Goal: Information Seeking & Learning: Learn about a topic

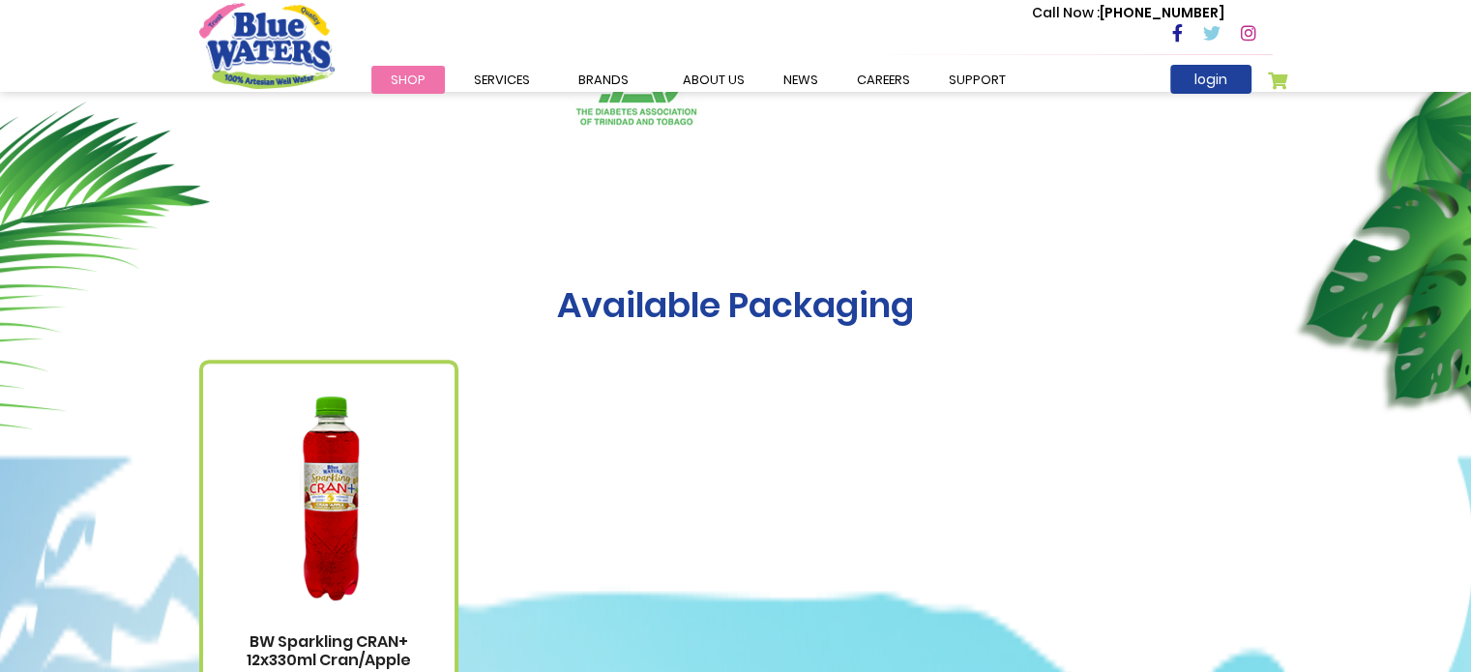
scroll to position [1161, 0]
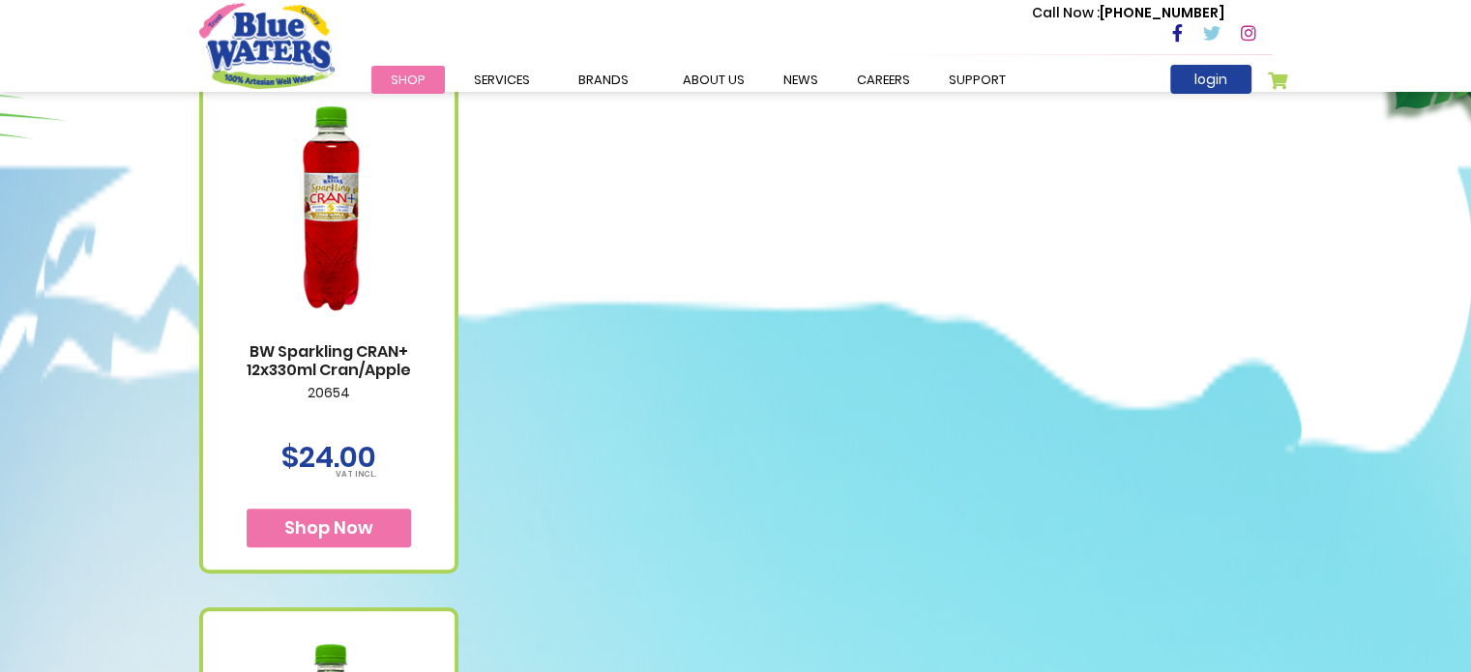
click at [347, 372] on link "BW Sparkling CRAN+ 12x330ml Cran/Apple" at bounding box center [328, 360] width 213 height 37
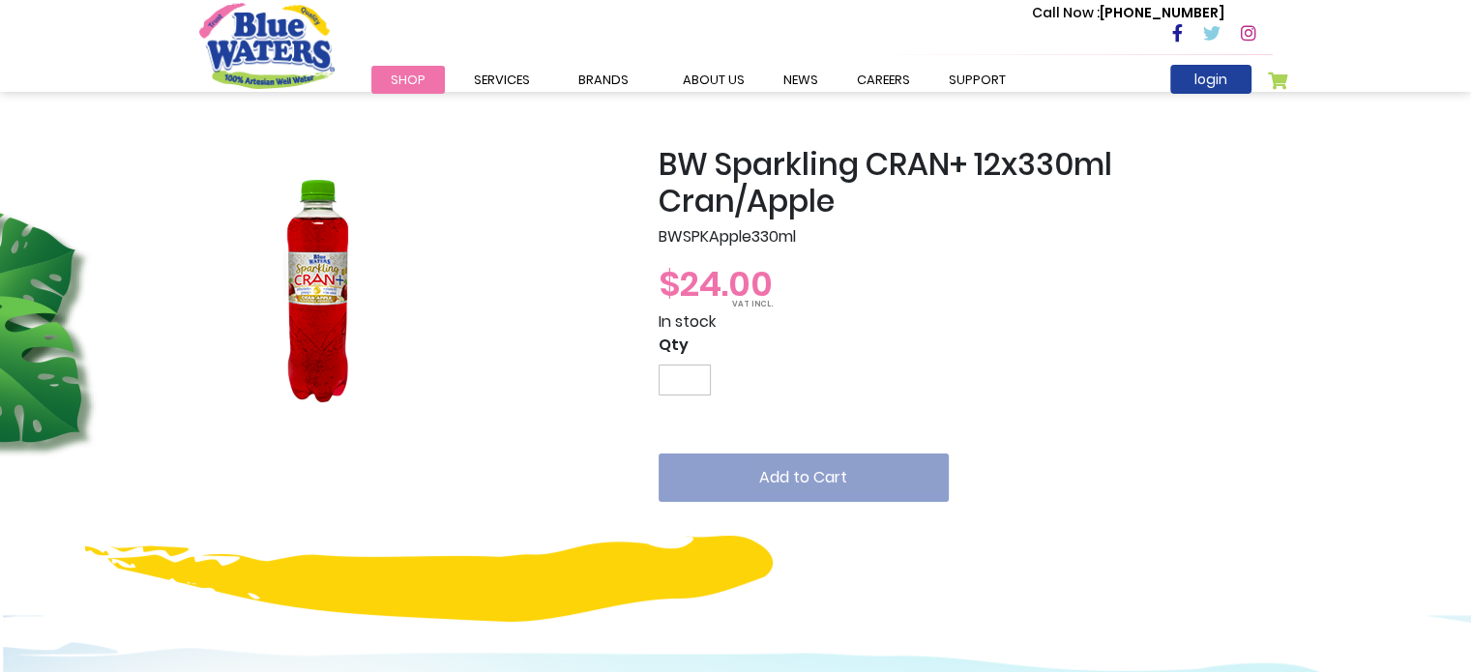
click at [317, 281] on img at bounding box center [315, 291] width 232 height 290
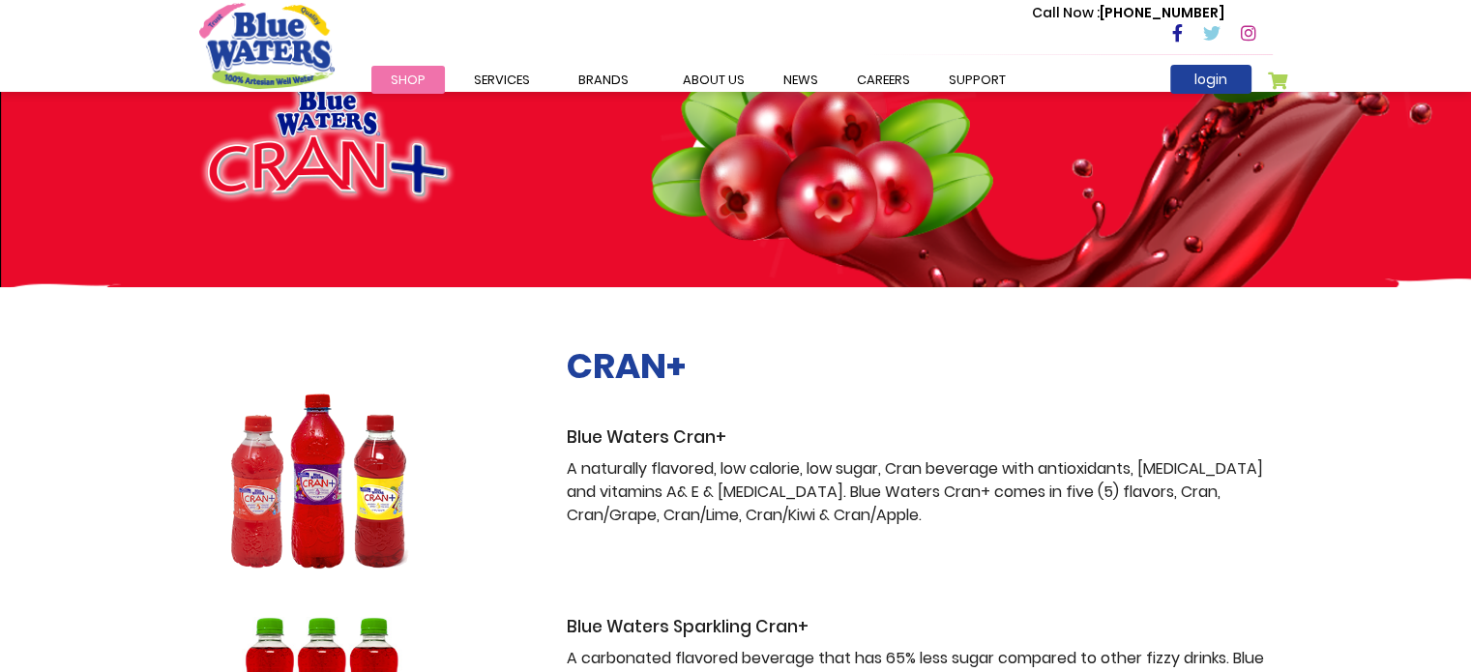
scroll to position [214, 0]
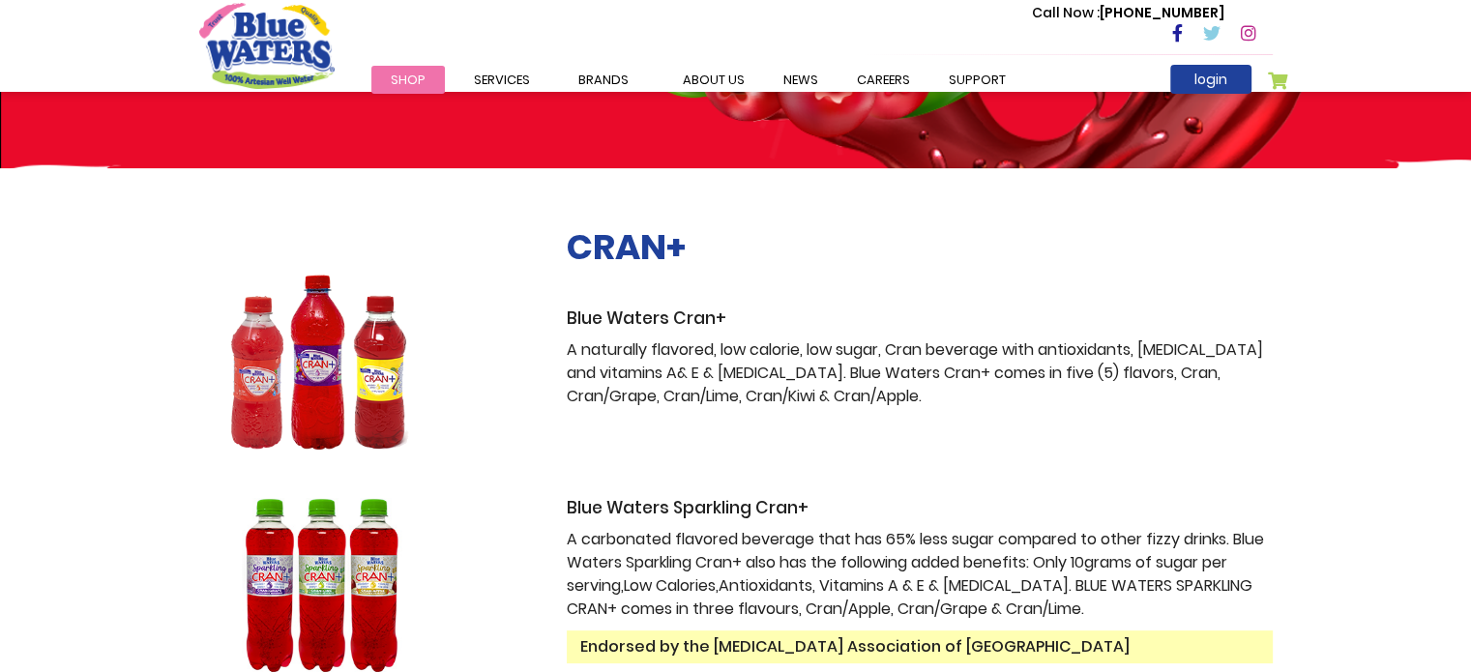
click at [630, 313] on h3 "Blue Waters Cran+" at bounding box center [920, 319] width 706 height 20
click at [362, 336] on img at bounding box center [320, 362] width 243 height 175
click at [651, 312] on h3 "Blue Waters Cran+" at bounding box center [920, 319] width 706 height 20
click at [662, 250] on h2 "CRAN+" at bounding box center [920, 247] width 706 height 42
click at [720, 336] on div "CRAN+ Blue Waters Cran+ A naturally flavored, low calorie, low sugar, Cran beve…" at bounding box center [920, 317] width 706 height 182
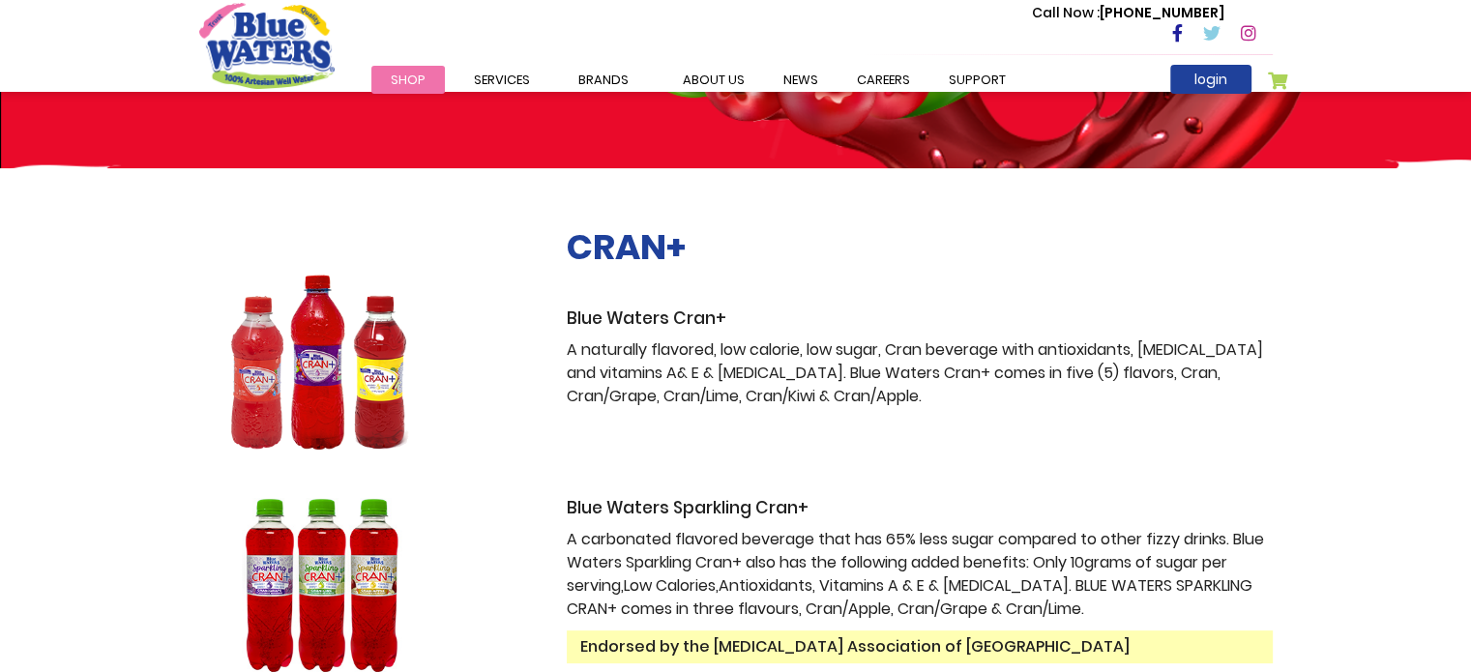
click at [745, 407] on p "A naturally flavored, low calorie, low sugar, Cran beverage with antioxidants, …" at bounding box center [920, 374] width 706 height 70
click at [763, 406] on p "A naturally flavored, low calorie, low sugar, Cran beverage with antioxidants, …" at bounding box center [920, 374] width 706 height 70
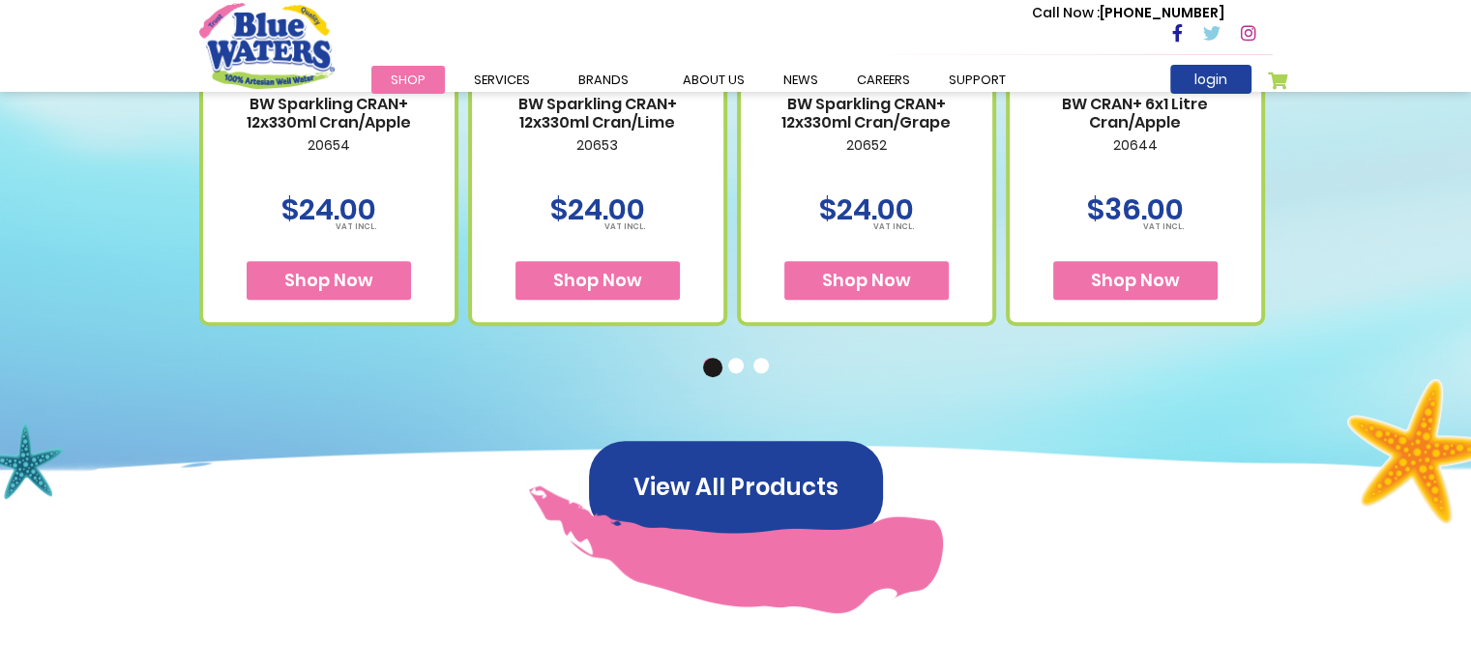
scroll to position [1374, 0]
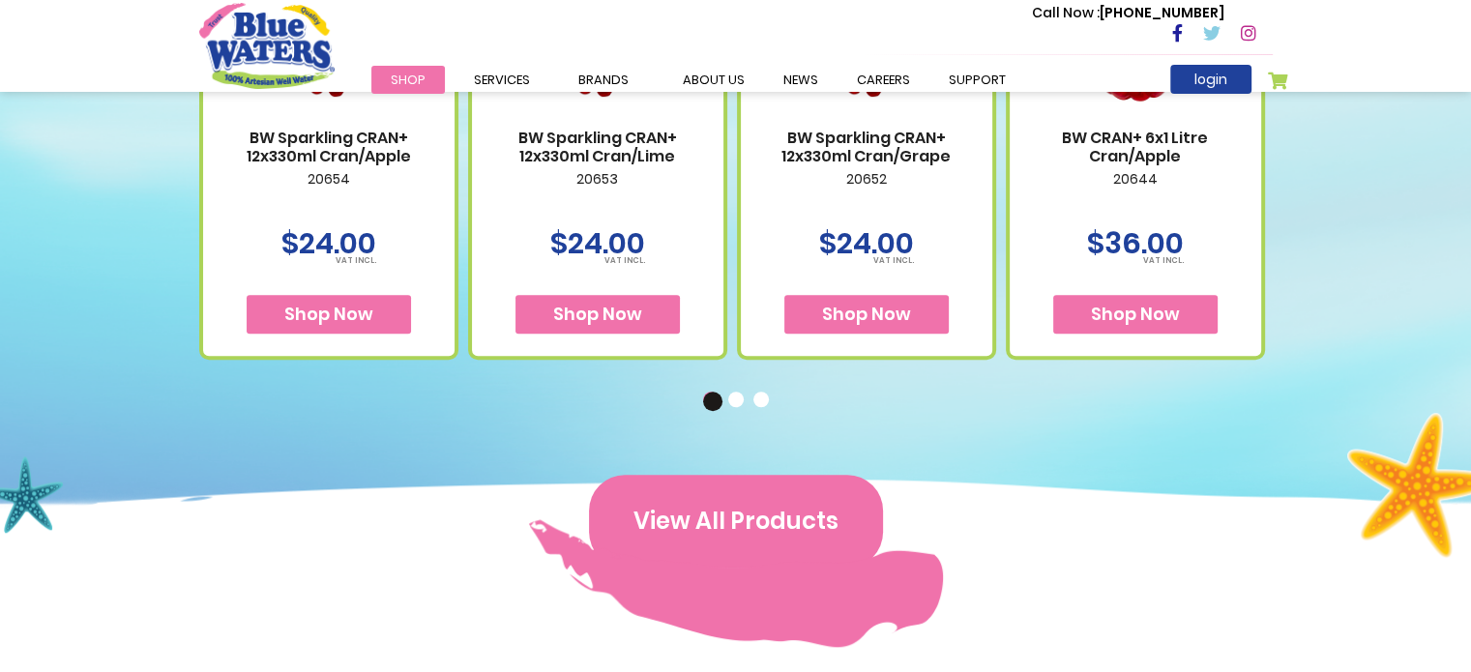
click at [785, 521] on button "View All Products" at bounding box center [736, 521] width 294 height 93
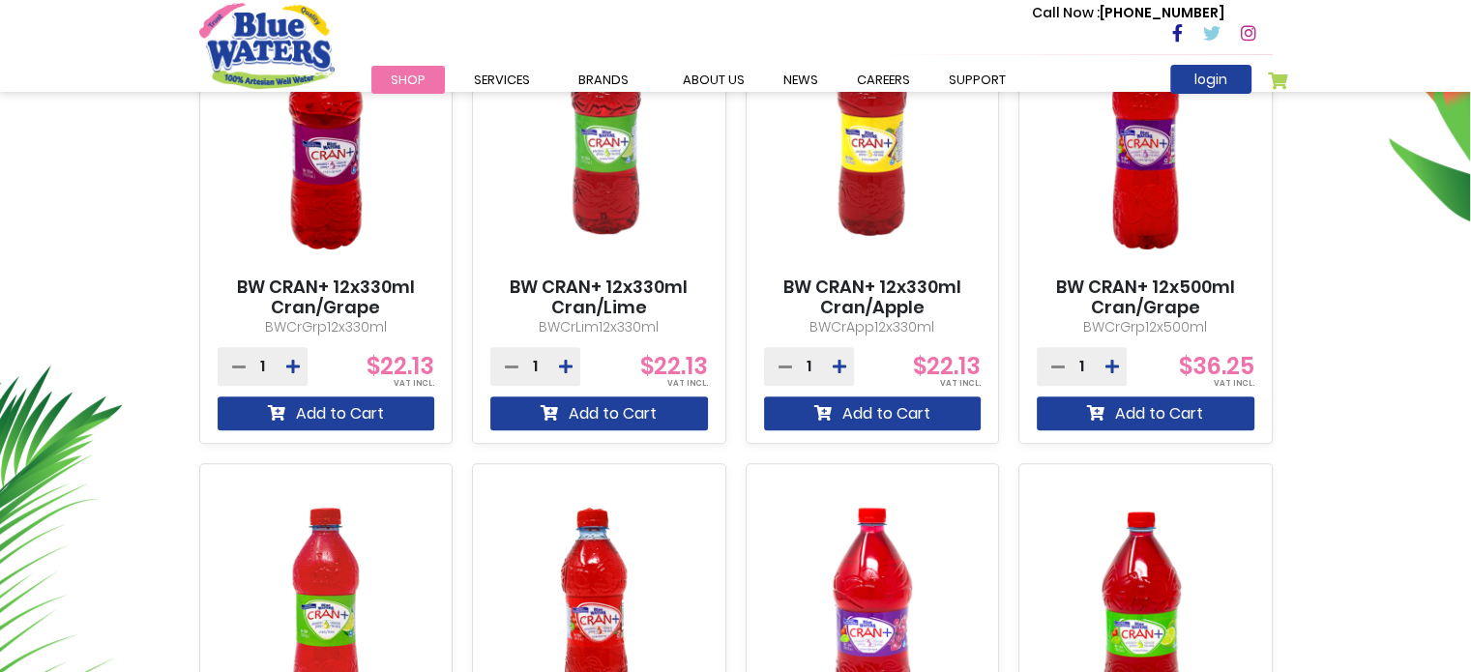
scroll to position [774, 0]
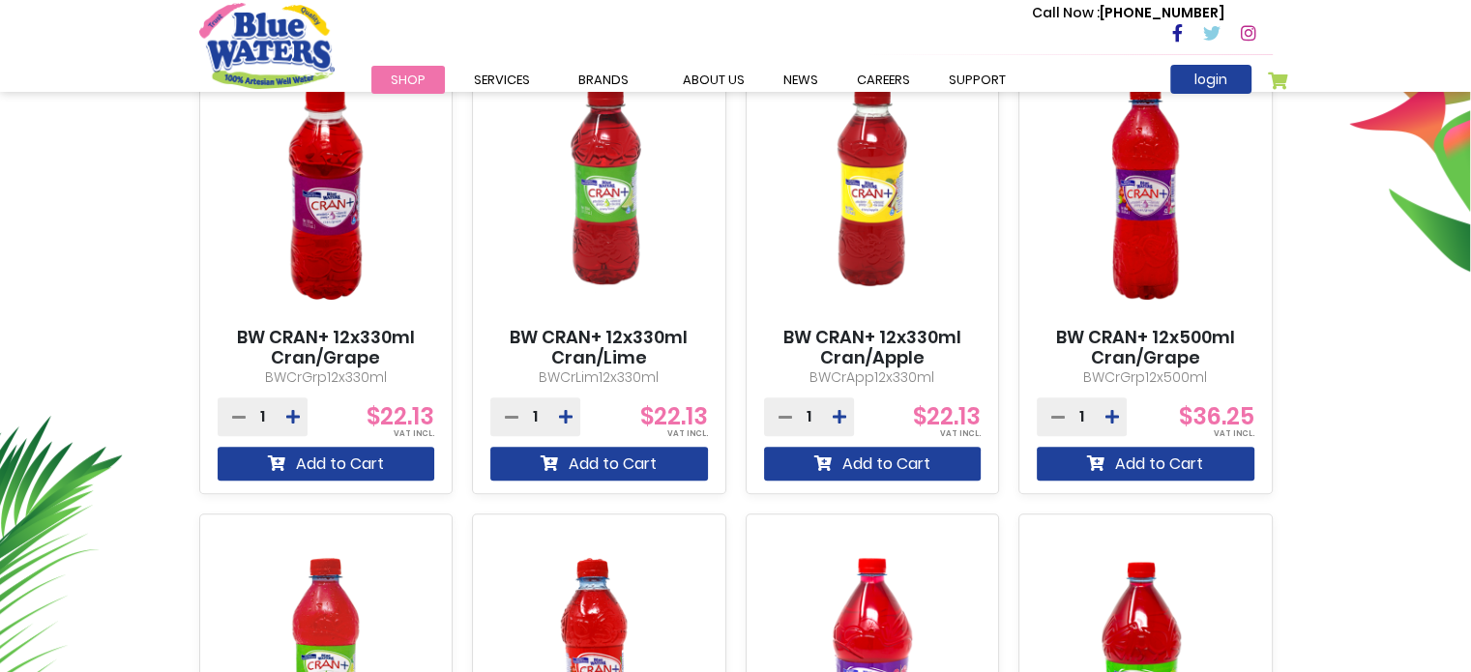
click at [619, 337] on link "BW CRAN+ 12x330ml Cran/Lime" at bounding box center [599, 348] width 218 height 42
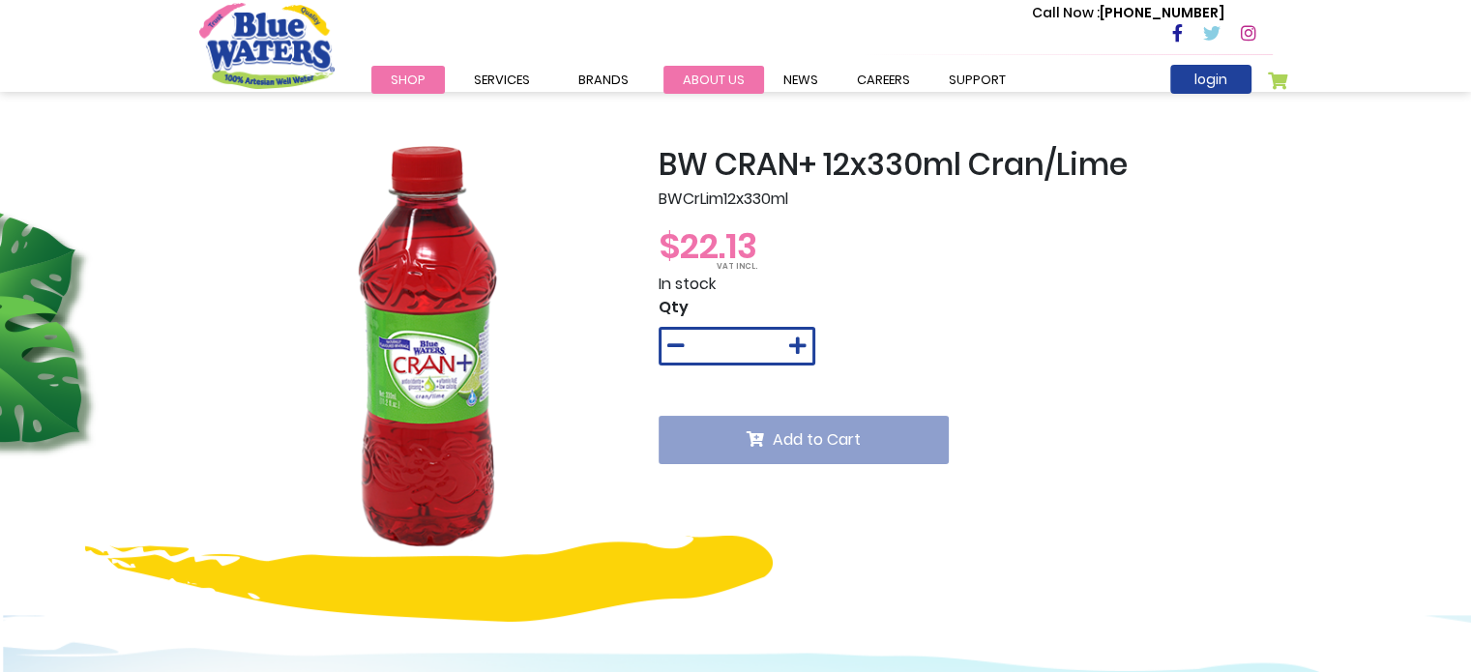
click at [736, 81] on link "about us" at bounding box center [713, 80] width 101 height 28
click at [414, 359] on img at bounding box center [414, 361] width 430 height 430
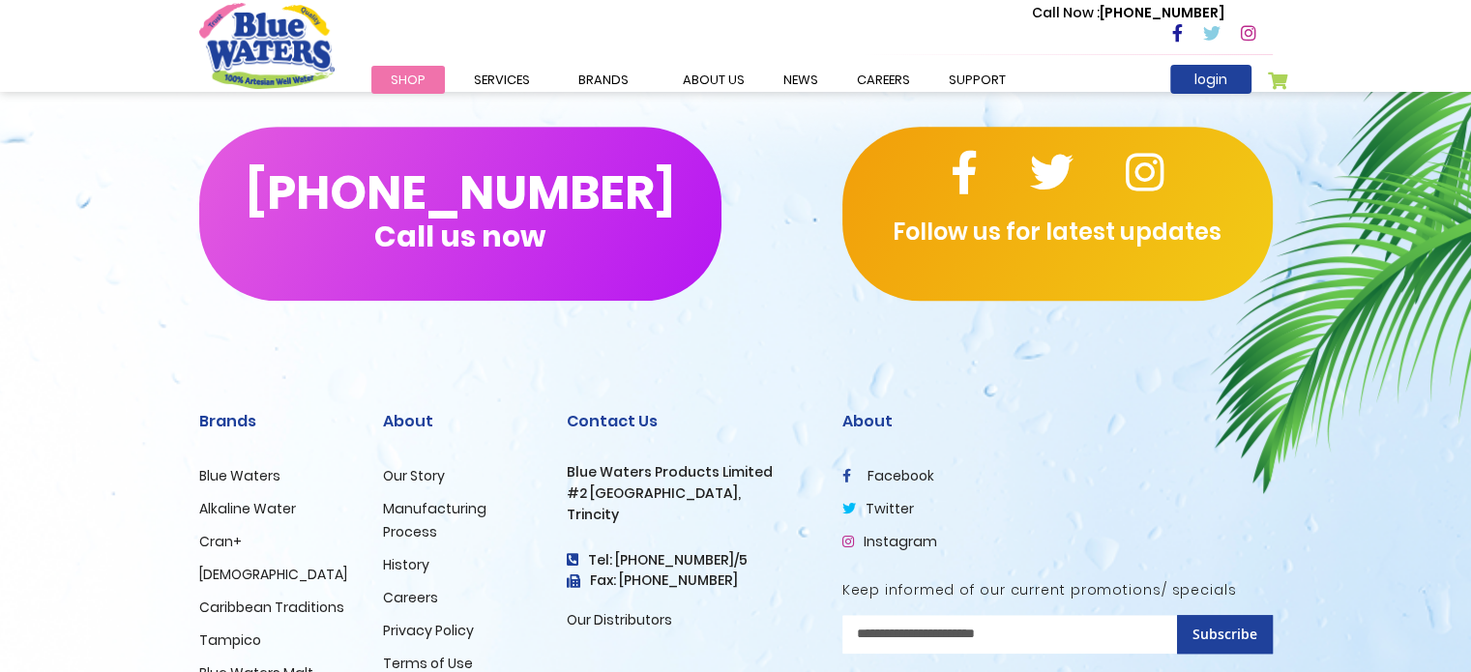
scroll to position [1300, 0]
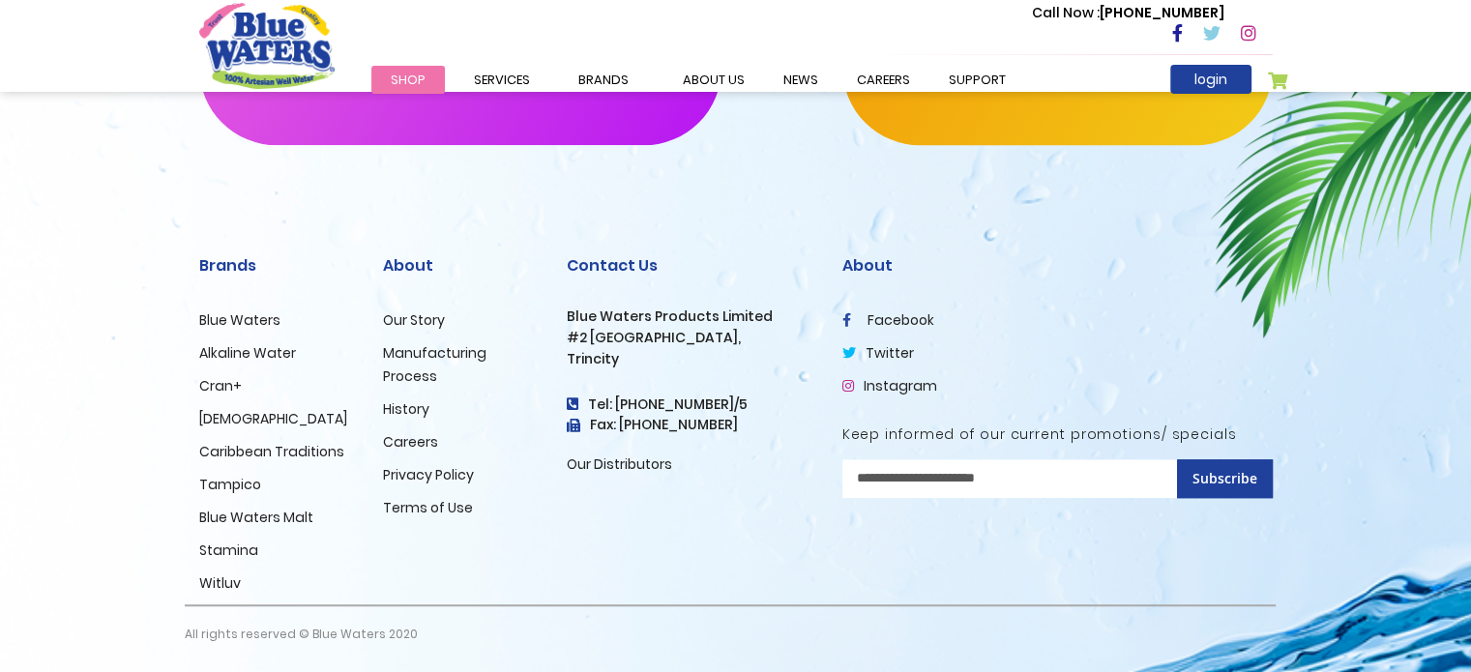
click at [450, 355] on link "Manufacturing Process" at bounding box center [434, 364] width 103 height 43
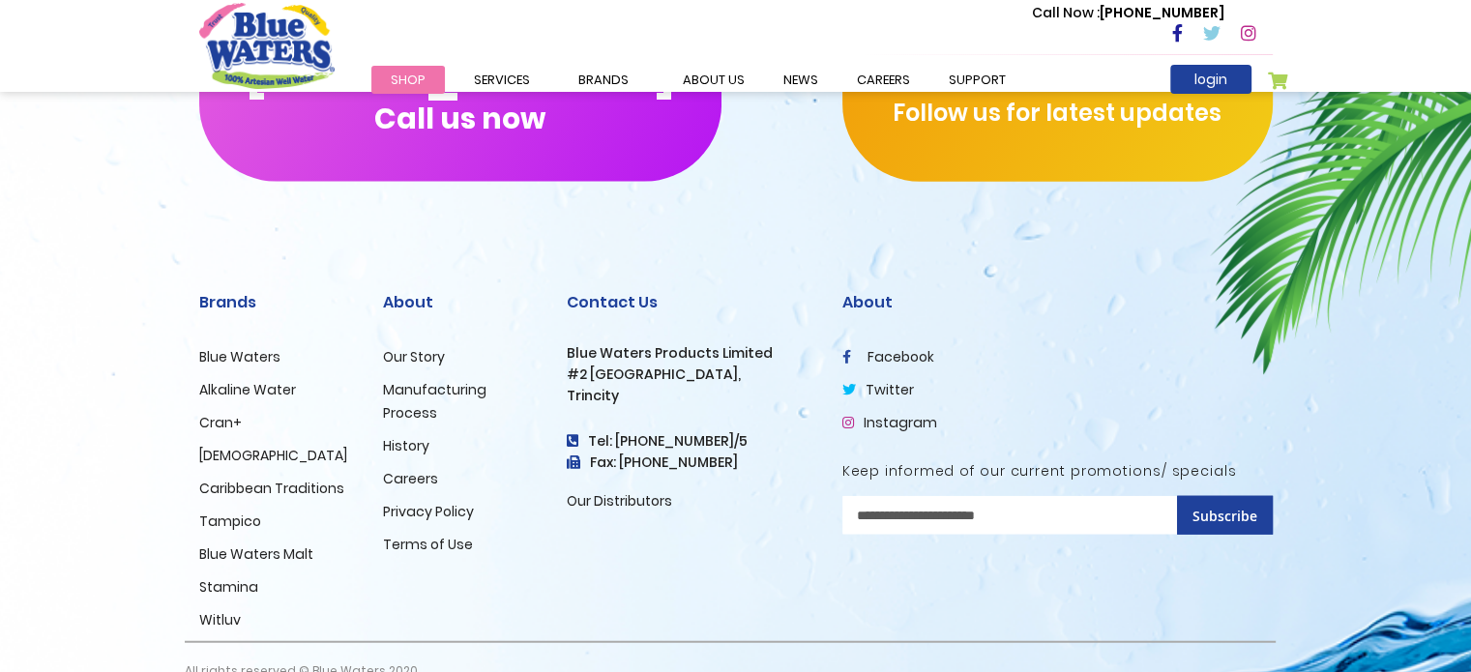
scroll to position [4785, 0]
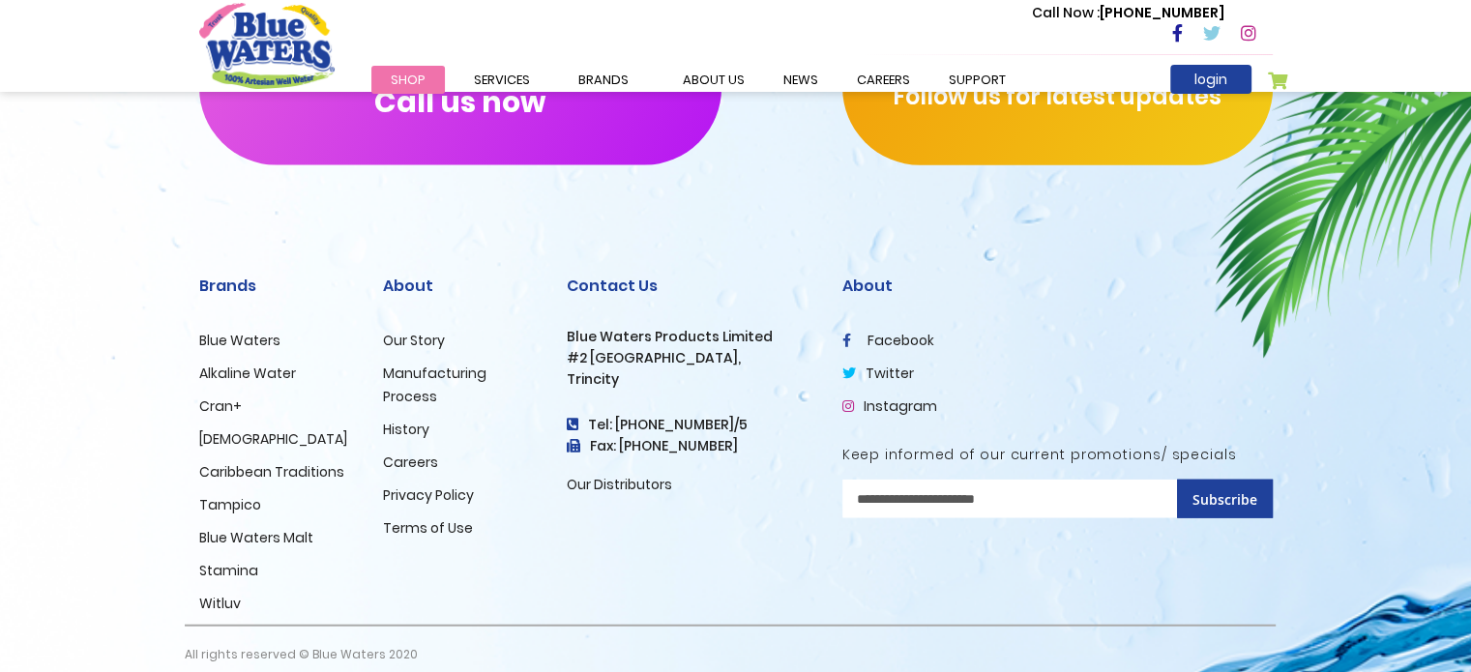
click at [228, 397] on link "Cran+" at bounding box center [220, 406] width 43 height 19
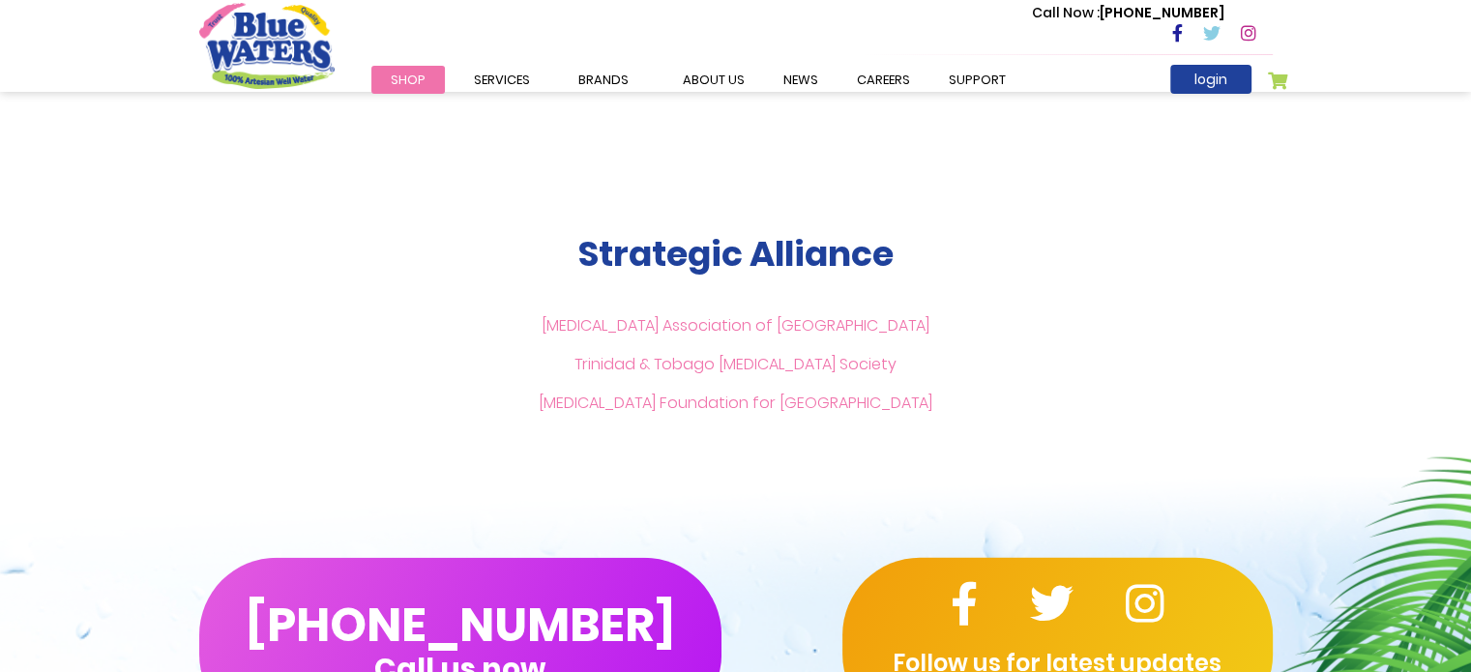
scroll to position [4205, 0]
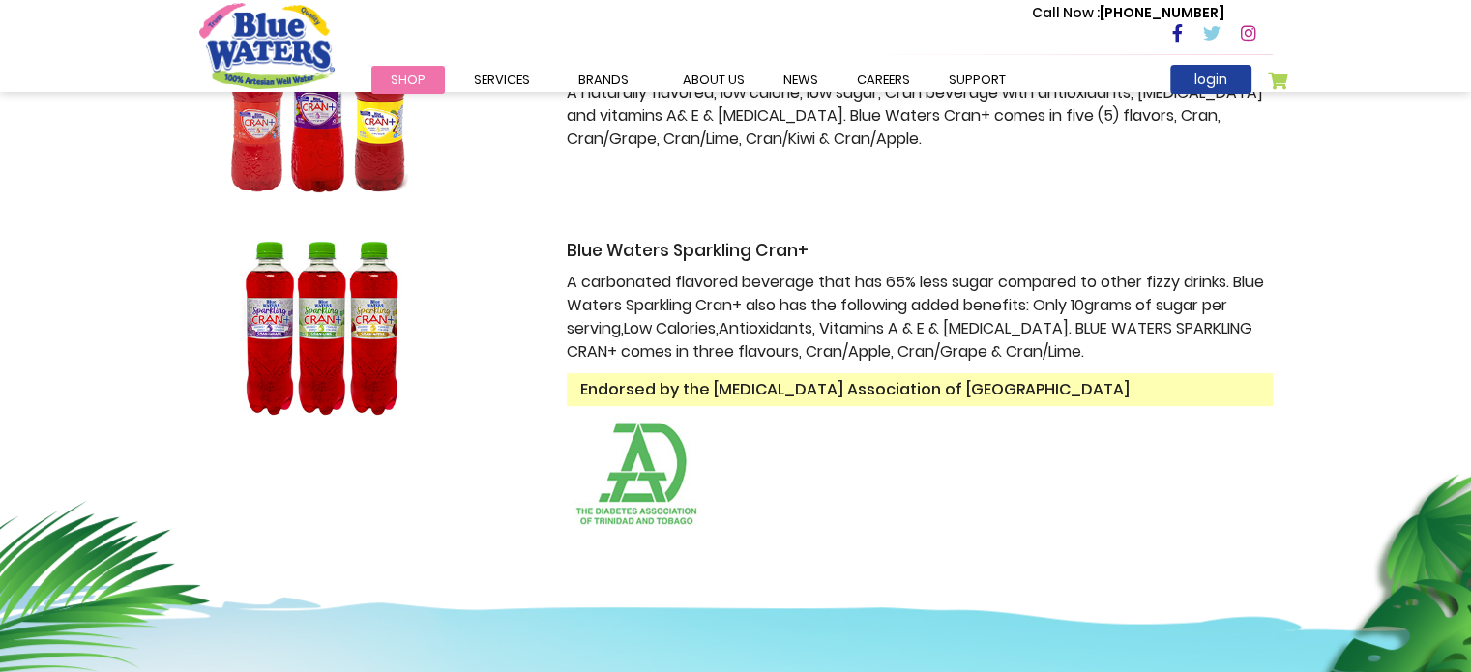
scroll to position [290, 0]
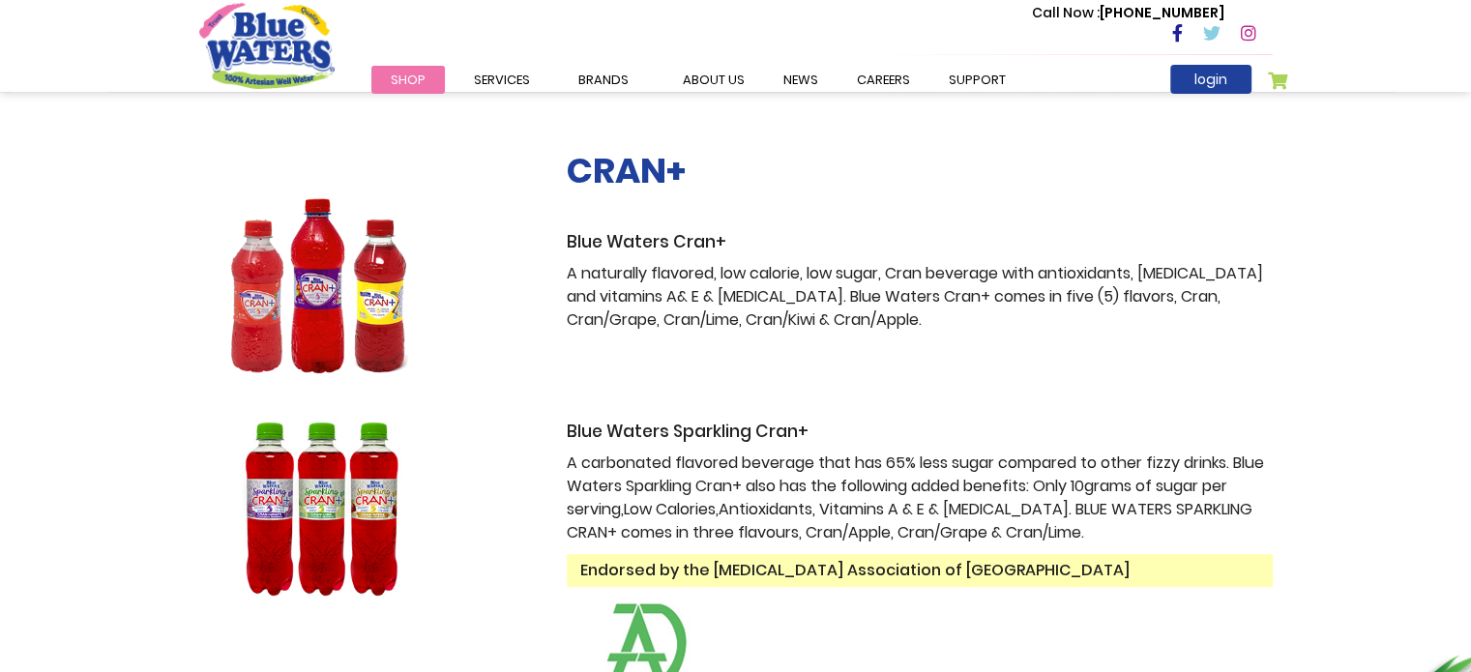
click at [689, 300] on p "A naturally flavored, low calorie, low sugar, Cran beverage with antioxidants, …" at bounding box center [920, 297] width 706 height 70
click at [615, 164] on h2 "CRAN+" at bounding box center [920, 171] width 706 height 42
drag, startPoint x: 627, startPoint y: 161, endPoint x: 655, endPoint y: 162, distance: 28.1
click at [640, 158] on h2 "CRAN+" at bounding box center [920, 171] width 706 height 42
click at [658, 162] on h2 "CRAN+" at bounding box center [920, 171] width 706 height 42
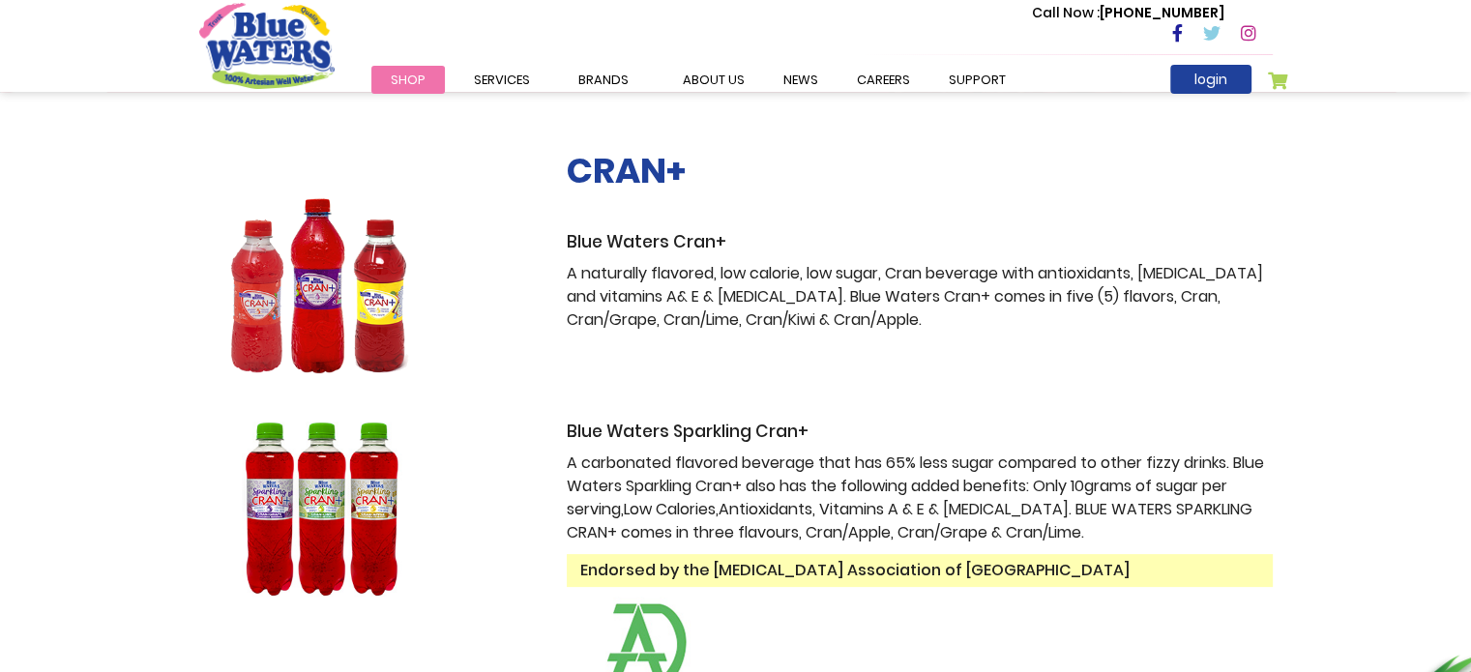
click at [661, 162] on h2 "CRAN+" at bounding box center [920, 171] width 706 height 42
